Goal: Information Seeking & Learning: Learn about a topic

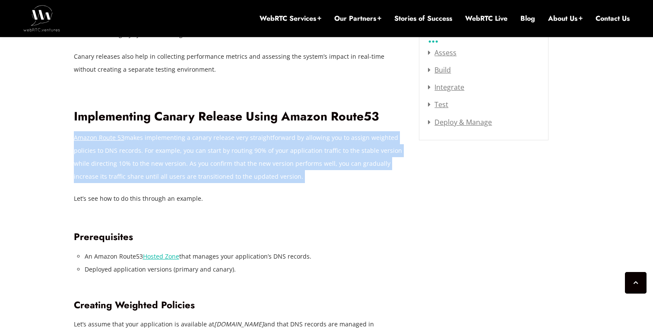
click at [175, 139] on p "Amazon Route 53 makes implementing a canary release very straightforward by all…" at bounding box center [240, 157] width 333 height 52
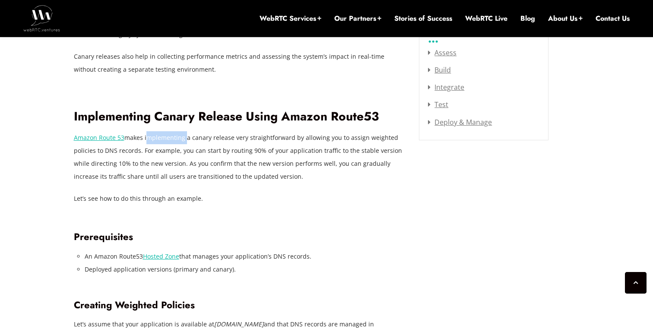
click at [175, 139] on p "Amazon Route 53 makes implementing a canary release very straightforward by all…" at bounding box center [240, 157] width 333 height 52
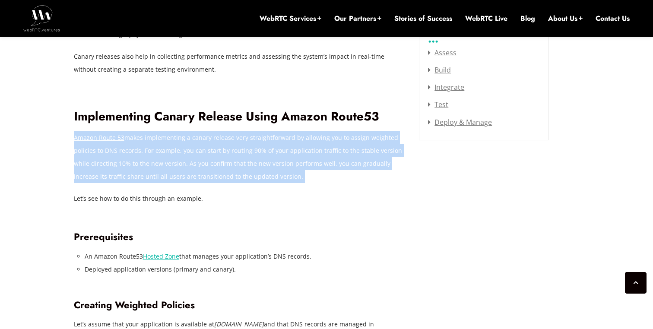
click at [175, 139] on p "Amazon Route 53 makes implementing a canary release very straightforward by all…" at bounding box center [240, 157] width 333 height 52
click at [149, 154] on p "Amazon Route 53 makes implementing a canary release very straightforward by all…" at bounding box center [240, 157] width 333 height 52
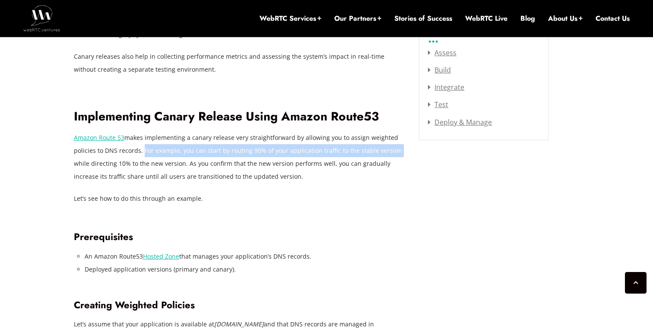
drag, startPoint x: 142, startPoint y: 153, endPoint x: 396, endPoint y: 152, distance: 254.4
click at [396, 152] on p "Amazon Route 53 makes implementing a canary release very straightforward by all…" at bounding box center [240, 157] width 333 height 52
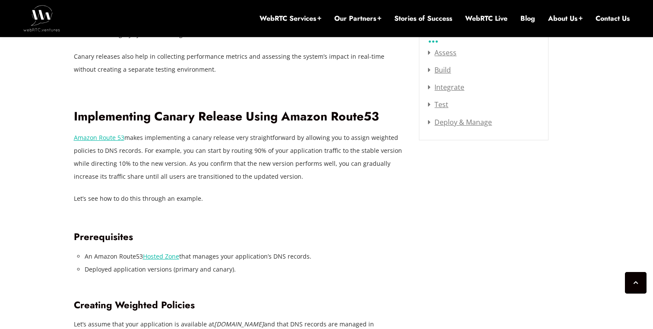
click at [114, 164] on p "Amazon Route 53 makes implementing a canary release very straightforward by all…" at bounding box center [240, 157] width 333 height 52
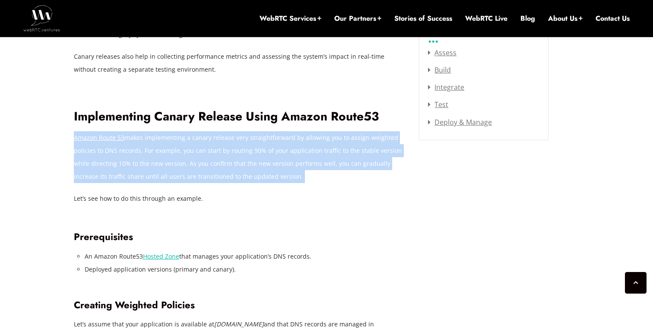
click at [114, 164] on p "Amazon Route 53 makes implementing a canary release very straightforward by all…" at bounding box center [240, 157] width 333 height 52
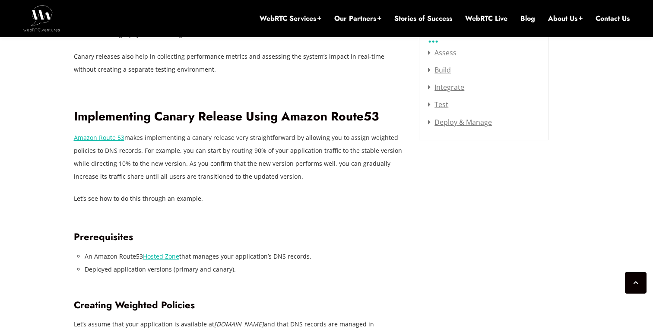
drag, startPoint x: 185, startPoint y: 164, endPoint x: 323, endPoint y: 174, distance: 138.5
click at [323, 174] on p "Amazon Route 53 makes implementing a canary release very straightforward by all…" at bounding box center [240, 157] width 333 height 52
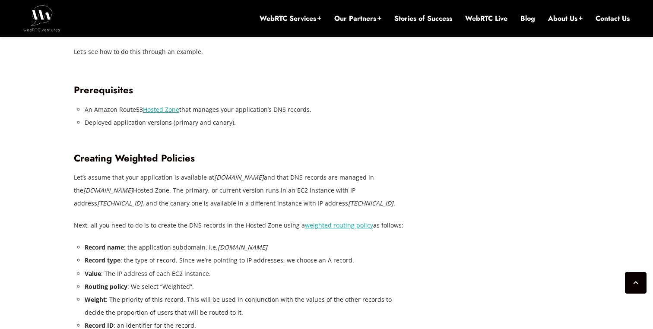
scroll to position [1319, 0]
